Goal: Book appointment/travel/reservation

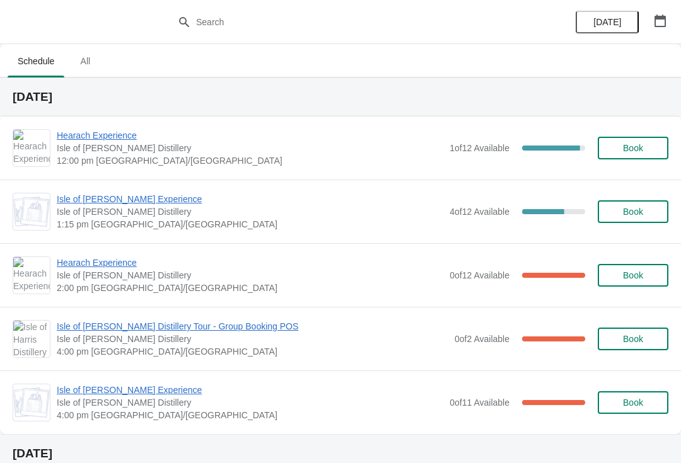
click at [100, 269] on span "Hearach Experience" at bounding box center [250, 263] width 387 height 13
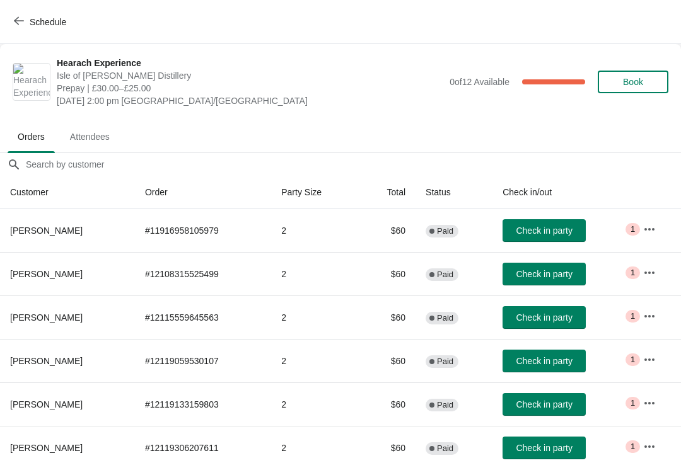
click at [21, 25] on icon "button" at bounding box center [19, 21] width 10 height 10
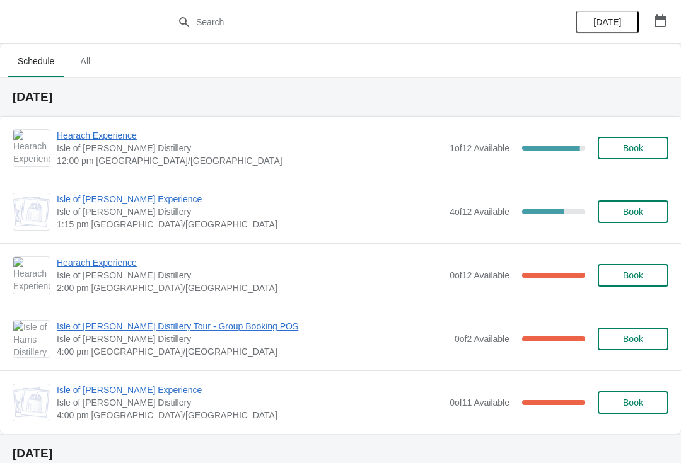
click at [89, 194] on span "Isle of [PERSON_NAME] Experience" at bounding box center [250, 199] width 387 height 13
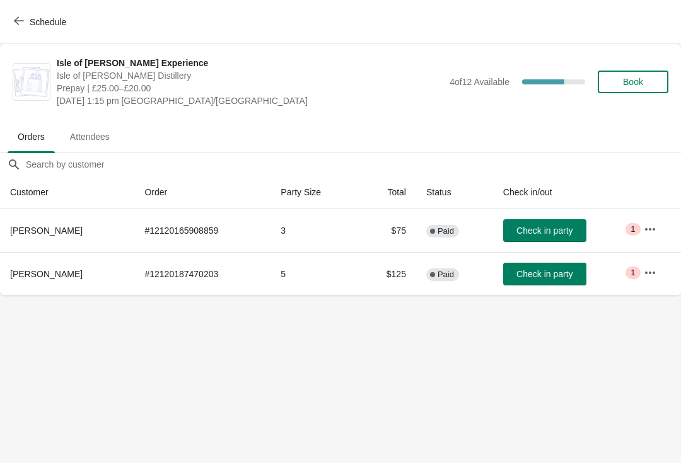
click at [528, 233] on span "Check in party" at bounding box center [544, 231] width 56 height 10
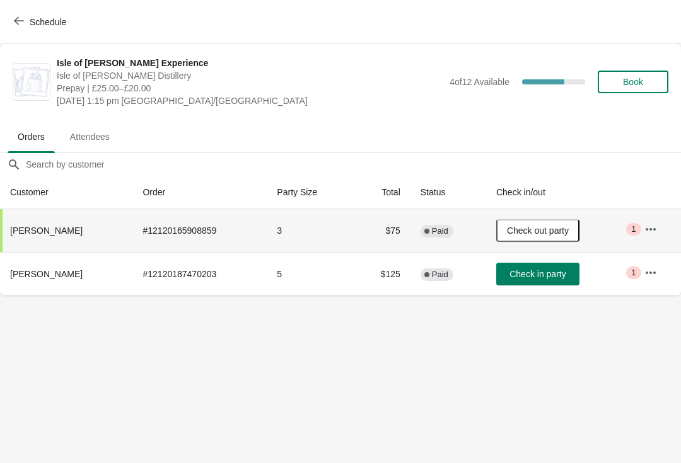
click at [25, 19] on span "Schedule" at bounding box center [41, 22] width 50 height 12
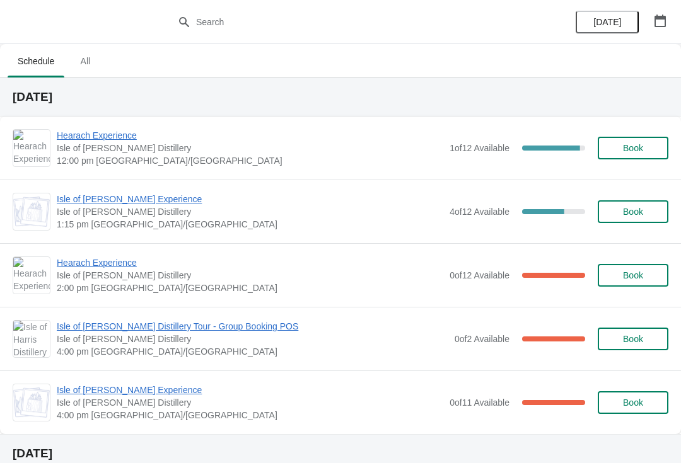
click at [71, 268] on span "Hearach Experience" at bounding box center [250, 263] width 387 height 13
click at [122, 201] on span "Isle of [PERSON_NAME] Experience" at bounding box center [250, 199] width 387 height 13
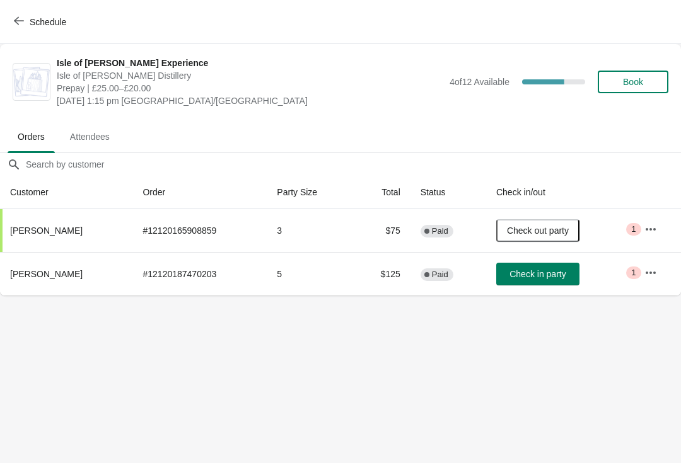
click at [655, 224] on icon "button" at bounding box center [650, 229] width 13 height 13
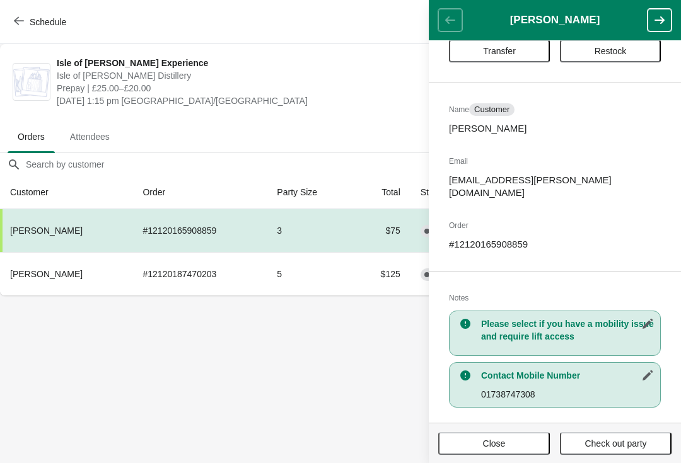
scroll to position [38, 0]
click at [490, 439] on span "Close" at bounding box center [494, 444] width 23 height 10
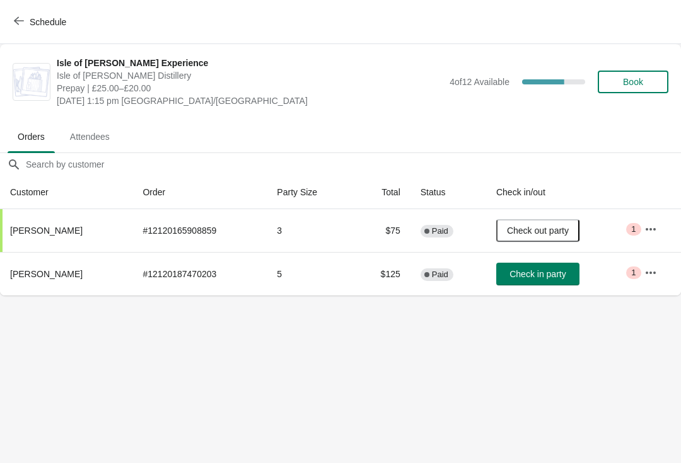
click at [655, 271] on icon "button" at bounding box center [650, 273] width 13 height 13
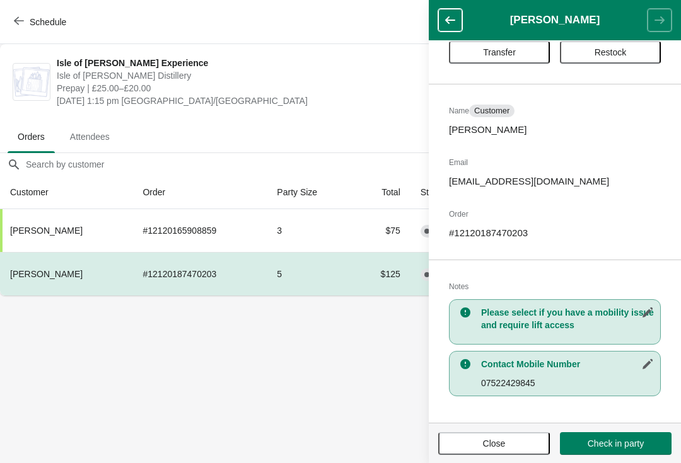
click at [500, 445] on span "Close" at bounding box center [494, 444] width 23 height 10
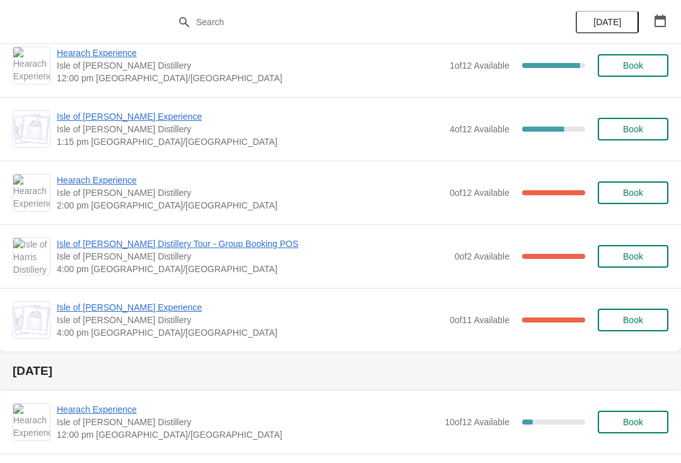
scroll to position [84, 0]
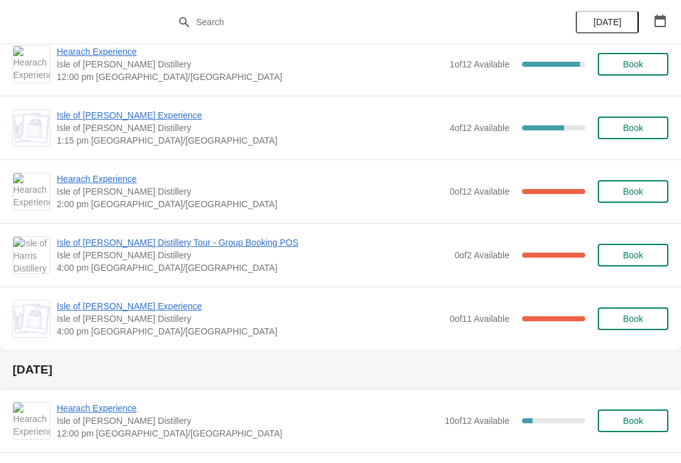
click at [127, 301] on span "Isle of [PERSON_NAME] Experience" at bounding box center [250, 306] width 387 height 13
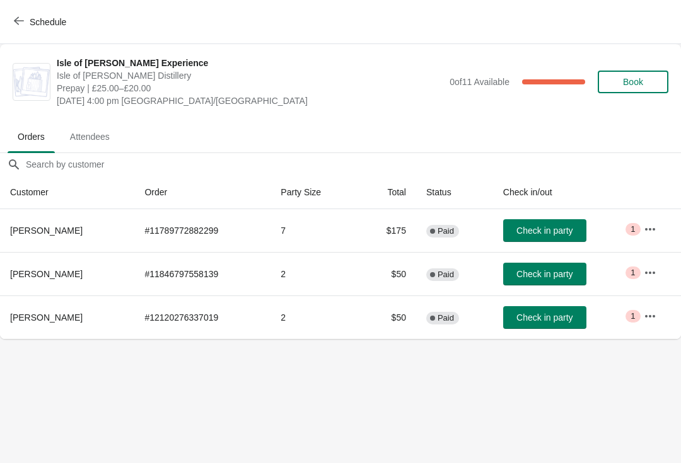
click at [26, 13] on button "Schedule" at bounding box center [41, 22] width 70 height 23
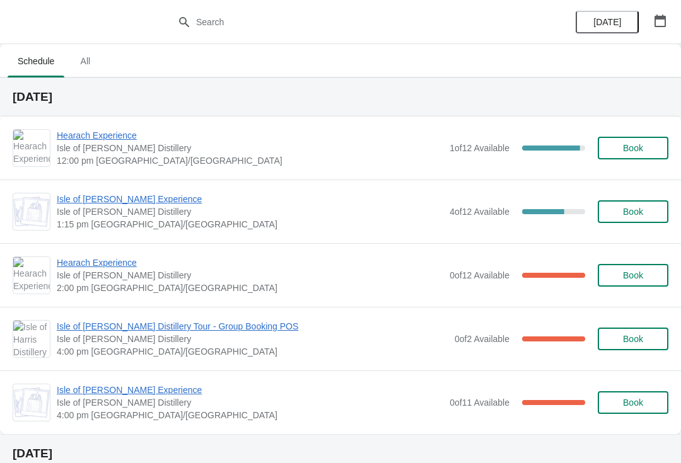
click at [158, 332] on span "Isle of [PERSON_NAME] Distillery Tour - Group Booking POS" at bounding box center [253, 326] width 392 height 13
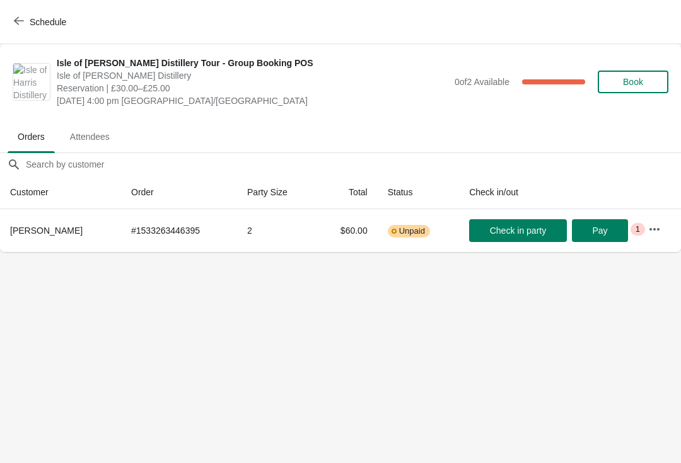
click at [24, 20] on span "Schedule" at bounding box center [41, 22] width 50 height 12
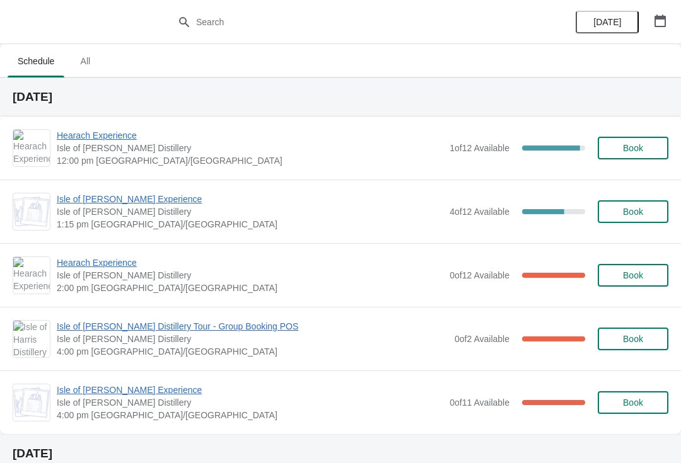
click at [150, 204] on span "Isle of [PERSON_NAME] Experience" at bounding box center [250, 199] width 387 height 13
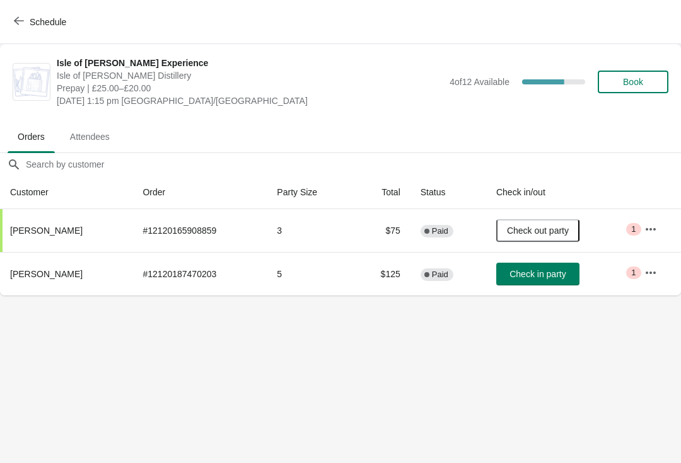
click at [545, 274] on span "Check in party" at bounding box center [537, 274] width 56 height 10
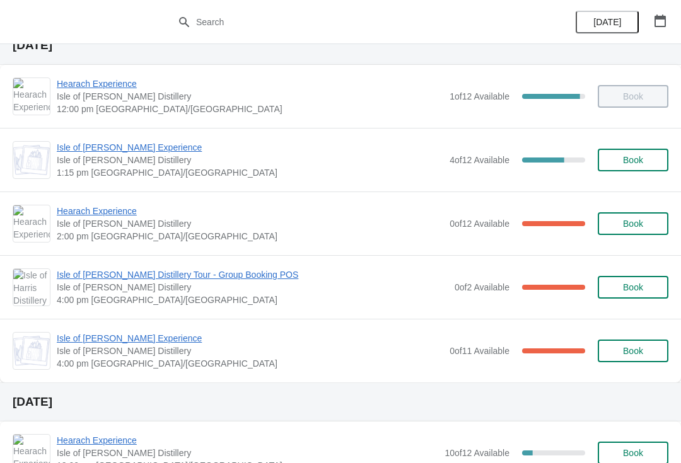
scroll to position [50, 0]
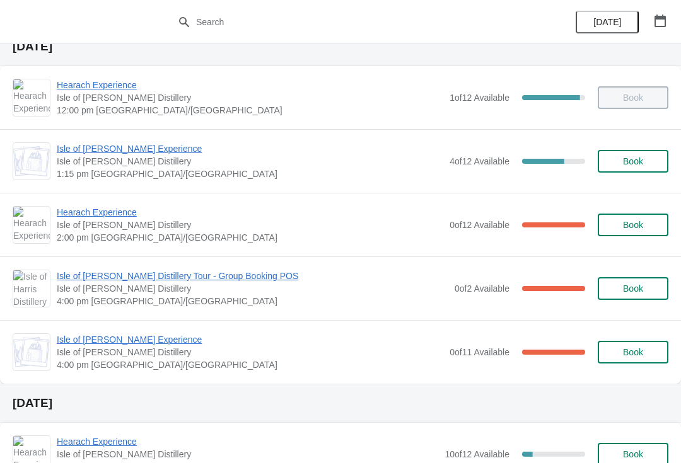
click at [165, 341] on span "Isle of [PERSON_NAME] Experience" at bounding box center [250, 340] width 387 height 13
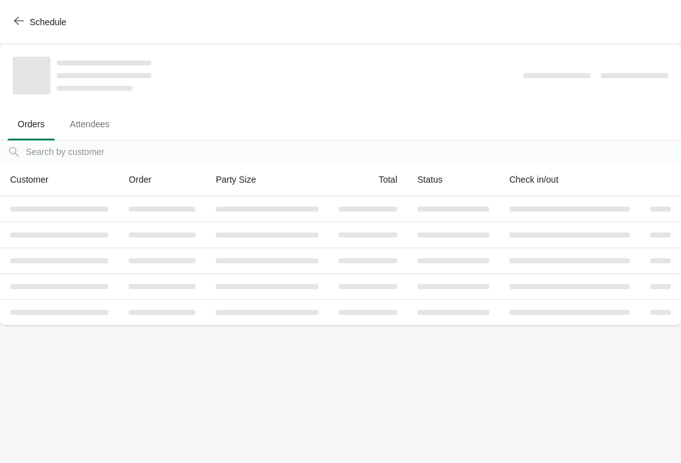
scroll to position [0, 0]
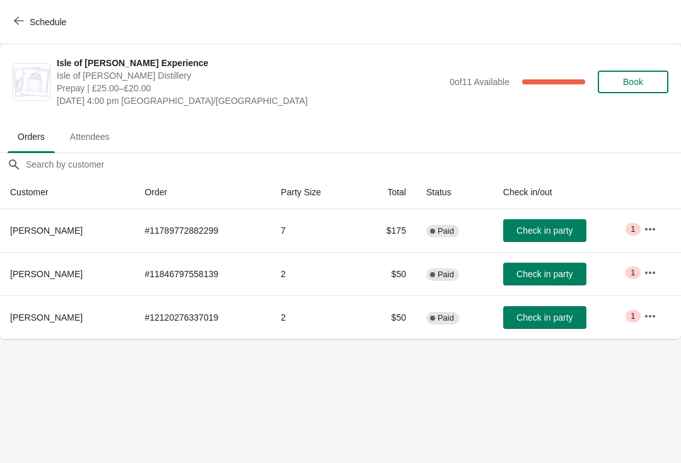
click at [573, 277] on span "Check in party" at bounding box center [544, 274] width 56 height 10
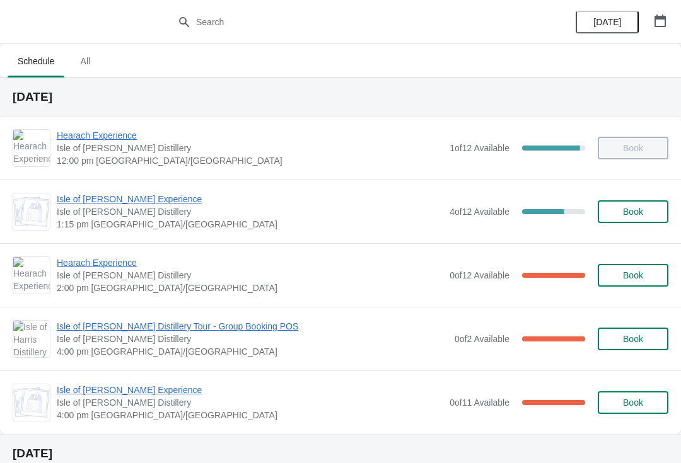
click at [120, 265] on span "Hearach Experience" at bounding box center [250, 263] width 387 height 13
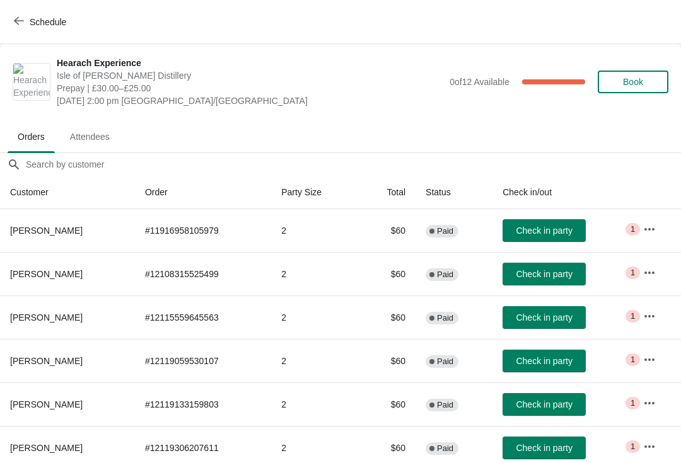
click at [548, 238] on button "Check in party" at bounding box center [544, 230] width 83 height 23
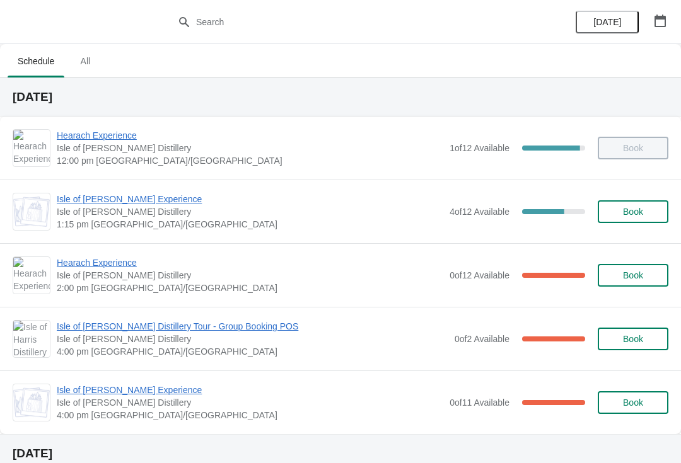
click at [127, 266] on span "Hearach Experience" at bounding box center [250, 263] width 387 height 13
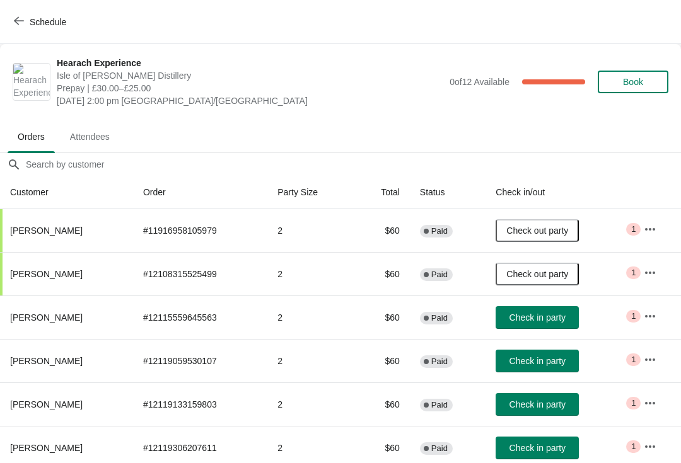
click at [553, 404] on span "Check in party" at bounding box center [537, 405] width 56 height 10
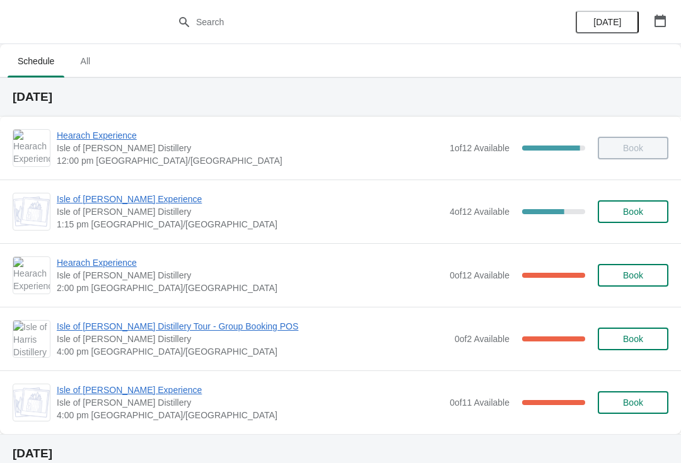
click at [59, 263] on span "Hearach Experience" at bounding box center [250, 263] width 387 height 13
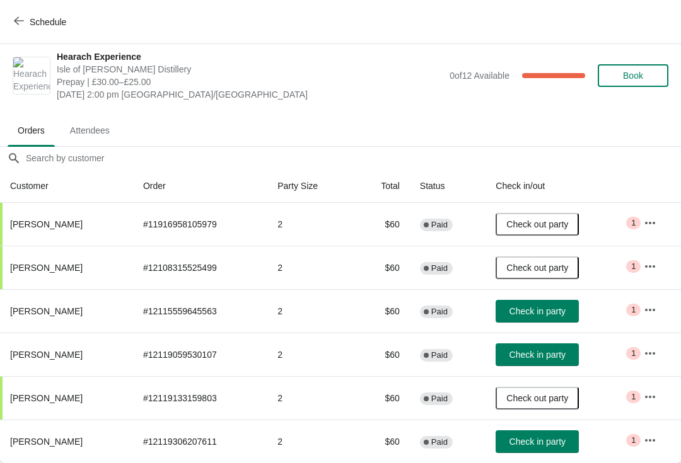
scroll to position [6, 0]
click at [555, 432] on button "Check in party" at bounding box center [537, 442] width 83 height 23
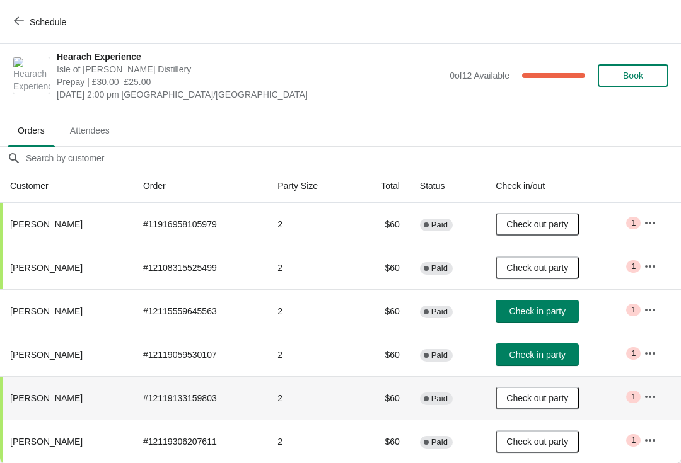
click at [4, 415] on th "Jennifer Scurr" at bounding box center [66, 398] width 133 height 44
click at [569, 359] on span "Check in party" at bounding box center [537, 355] width 63 height 10
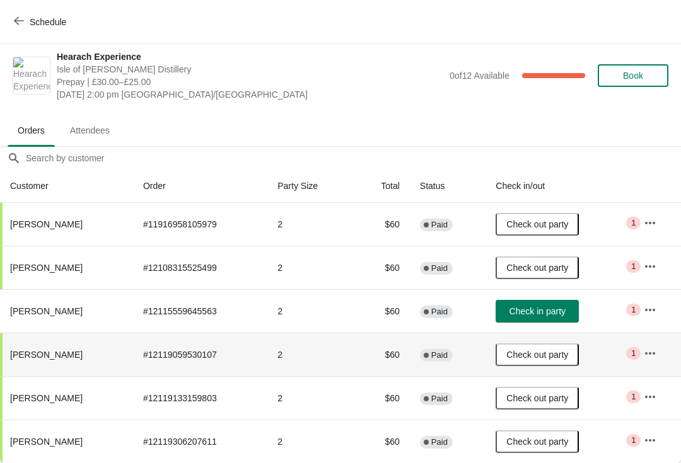
click at [536, 307] on span "Check in party" at bounding box center [537, 311] width 56 height 10
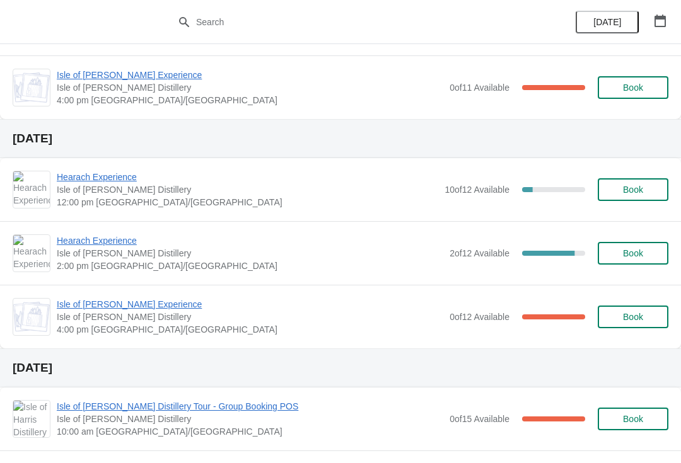
scroll to position [330, 0]
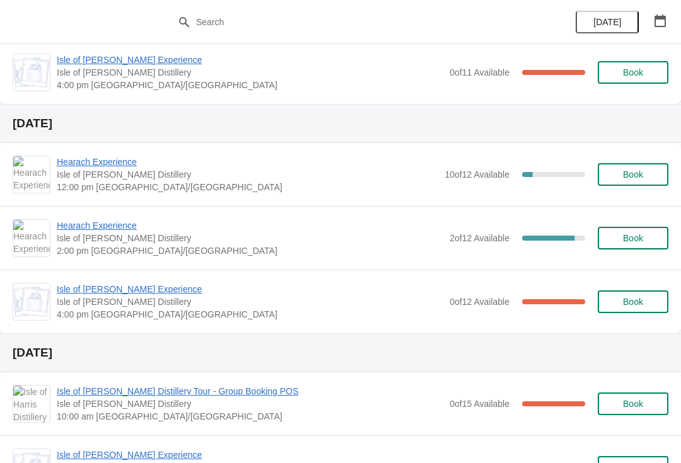
click at [643, 183] on button "Book" at bounding box center [633, 174] width 71 height 23
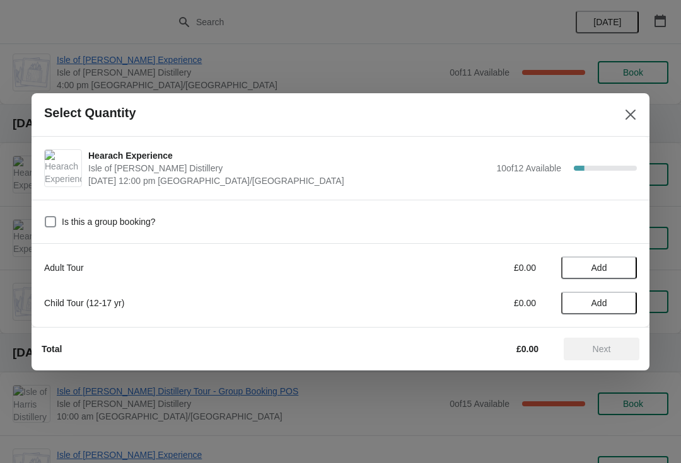
click at [619, 271] on span "Add" at bounding box center [599, 268] width 53 height 10
click at [620, 269] on icon at bounding box center [620, 267] width 13 height 13
click at [617, 349] on span "Next" at bounding box center [601, 349] width 55 height 10
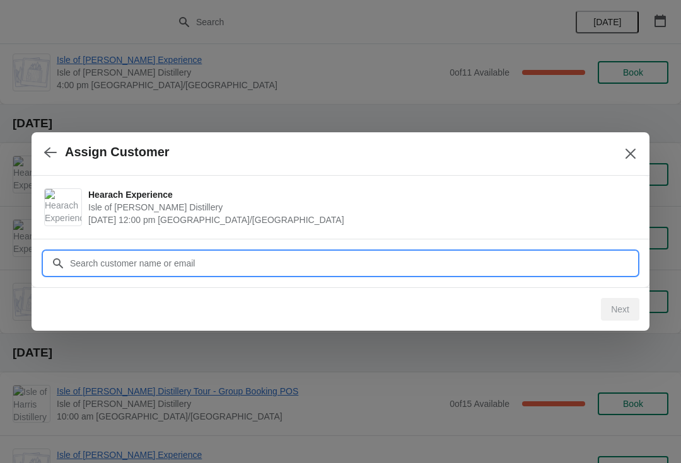
click at [331, 262] on input "Customer" at bounding box center [352, 263] width 567 height 23
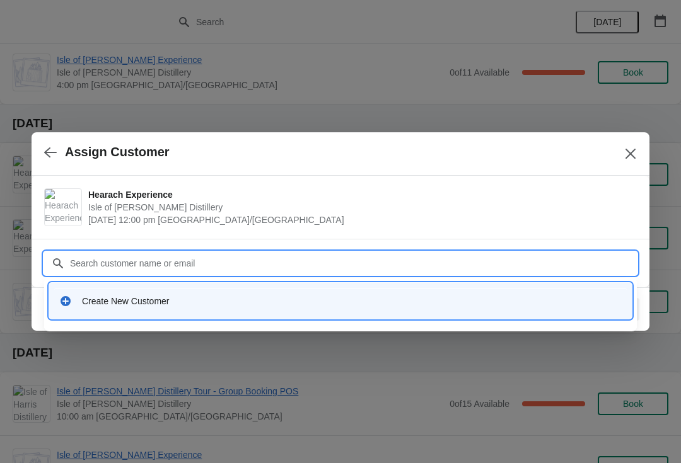
click at [316, 298] on div "Create New Customer" at bounding box center [352, 301] width 540 height 13
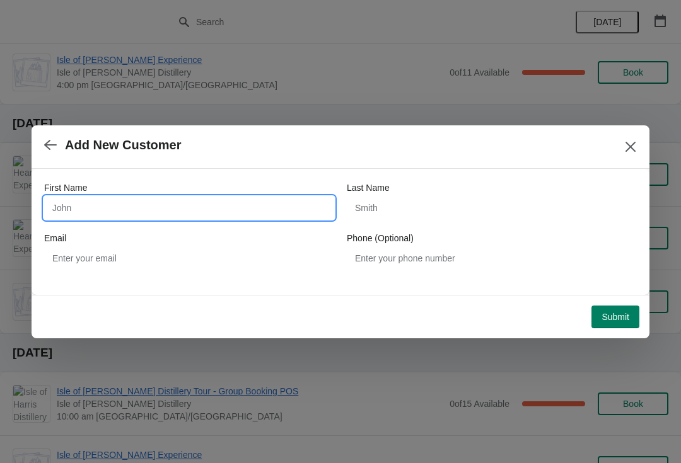
click at [92, 209] on input "First Name" at bounding box center [189, 208] width 290 height 23
type input "[PERSON_NAME]"
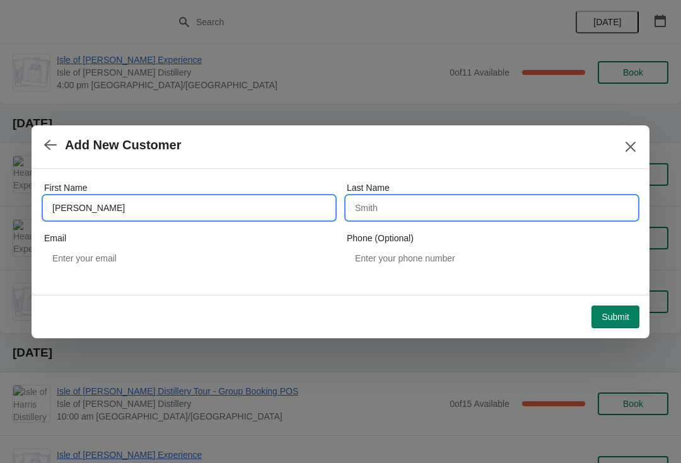
click at [470, 210] on input "Last Name" at bounding box center [492, 208] width 290 height 23
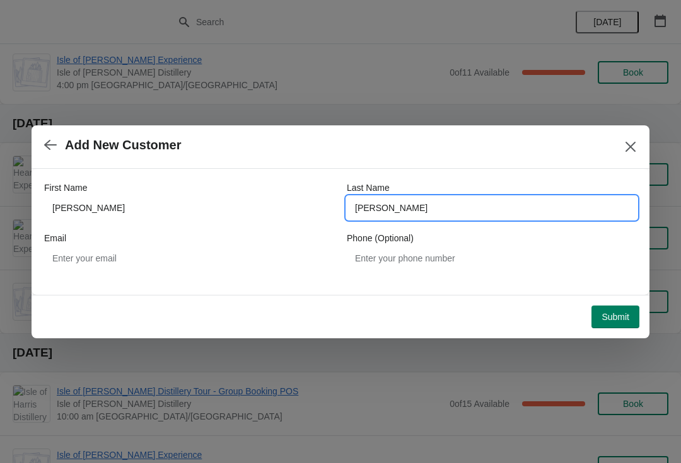
type input "[PERSON_NAME]"
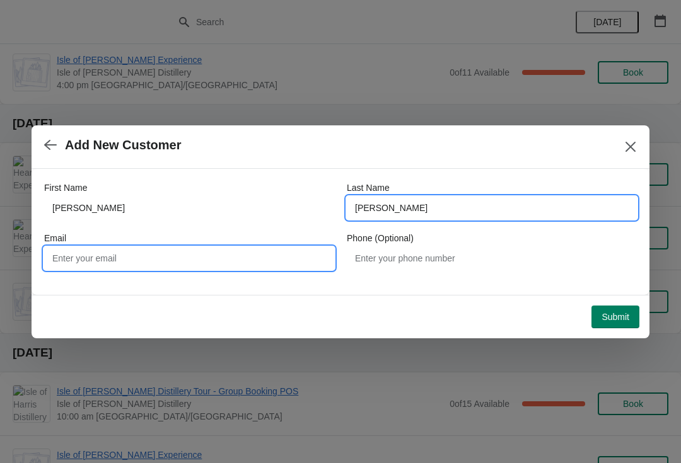
click at [184, 265] on input "Email" at bounding box center [189, 258] width 290 height 23
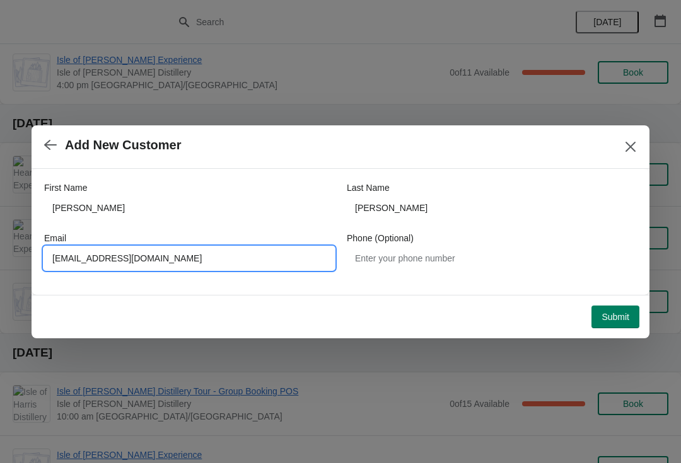
type input "[EMAIL_ADDRESS][DOMAIN_NAME]"
click at [621, 327] on button "Submit" at bounding box center [615, 317] width 48 height 23
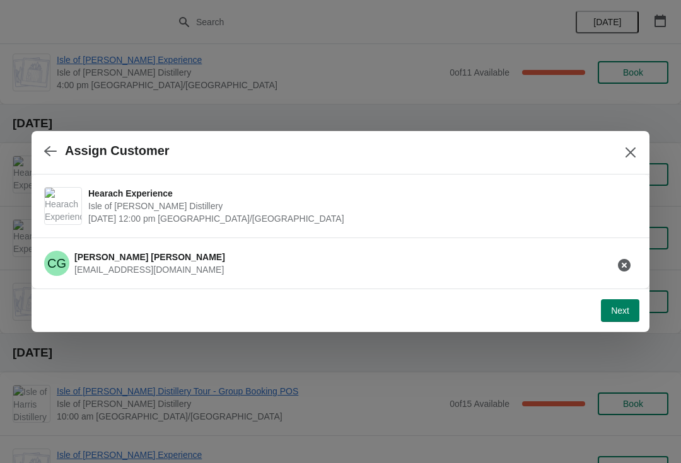
click at [624, 309] on span "Next" at bounding box center [620, 311] width 18 height 10
